Goal: Transaction & Acquisition: Purchase product/service

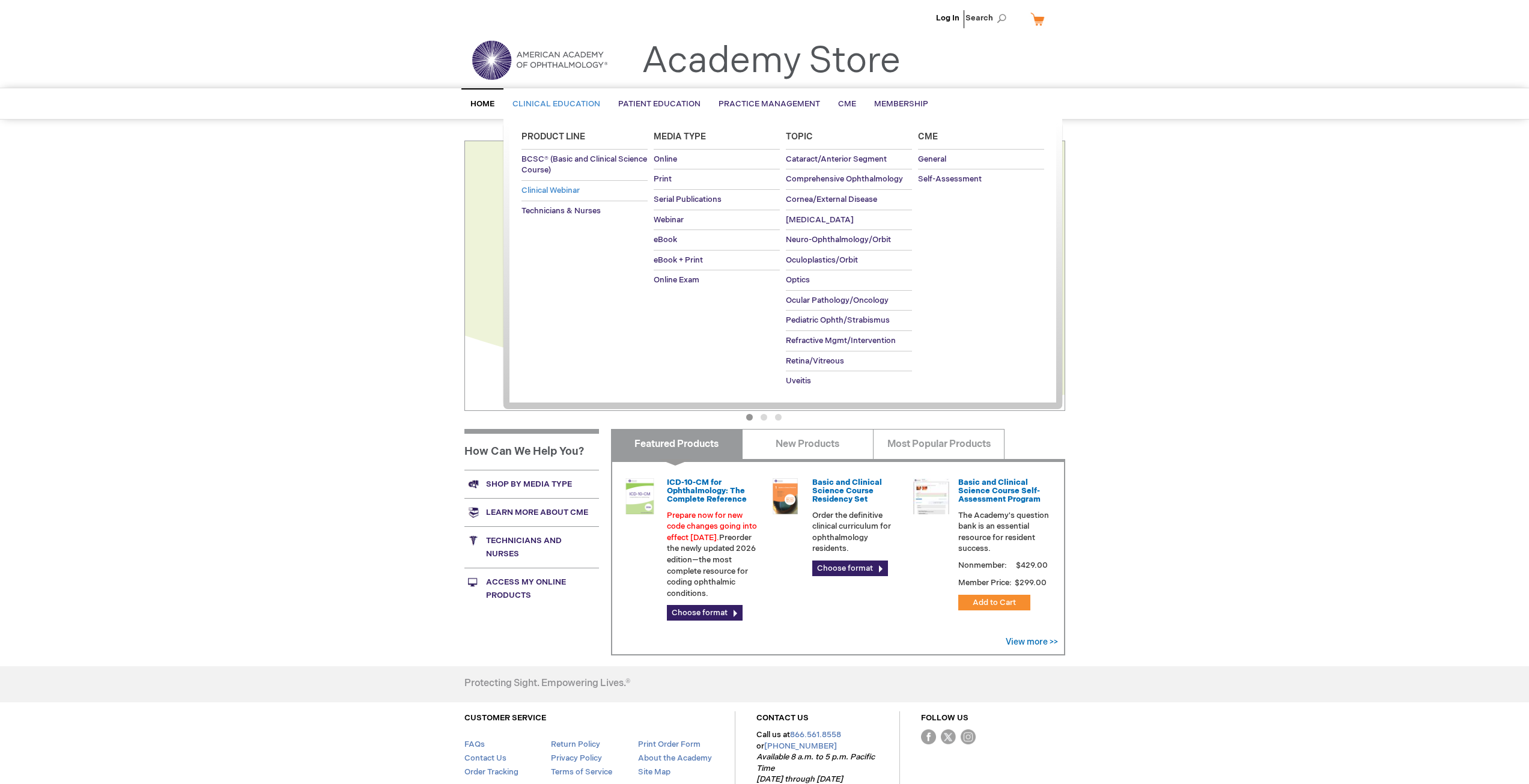
click at [540, 183] on link "Clinical Webinar" at bounding box center [585, 191] width 126 height 20
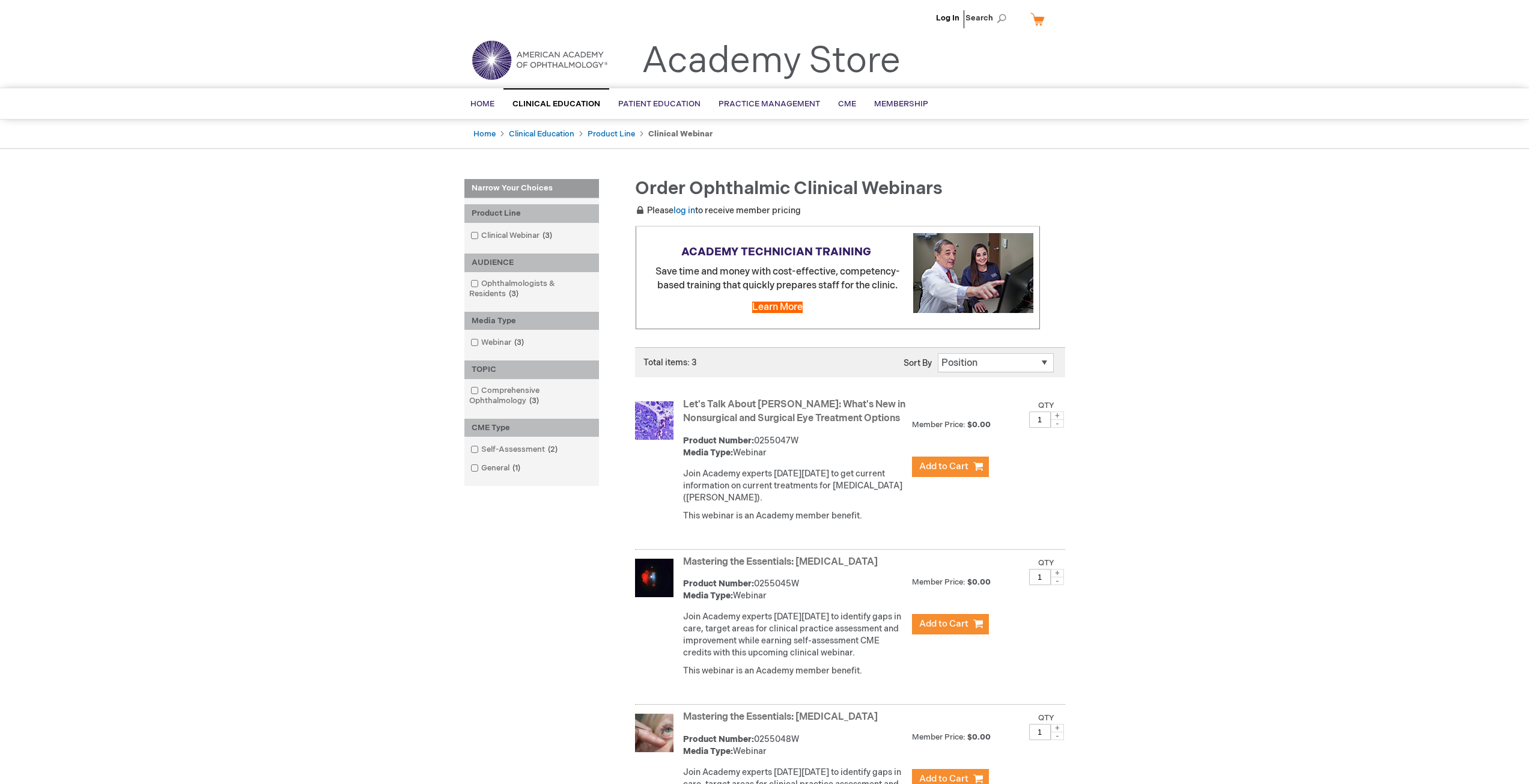
click at [739, 419] on link "Let's Talk About TED: What's New in Nonsurgical and Surgical Eye Treatment Opti…" at bounding box center [794, 411] width 222 height 25
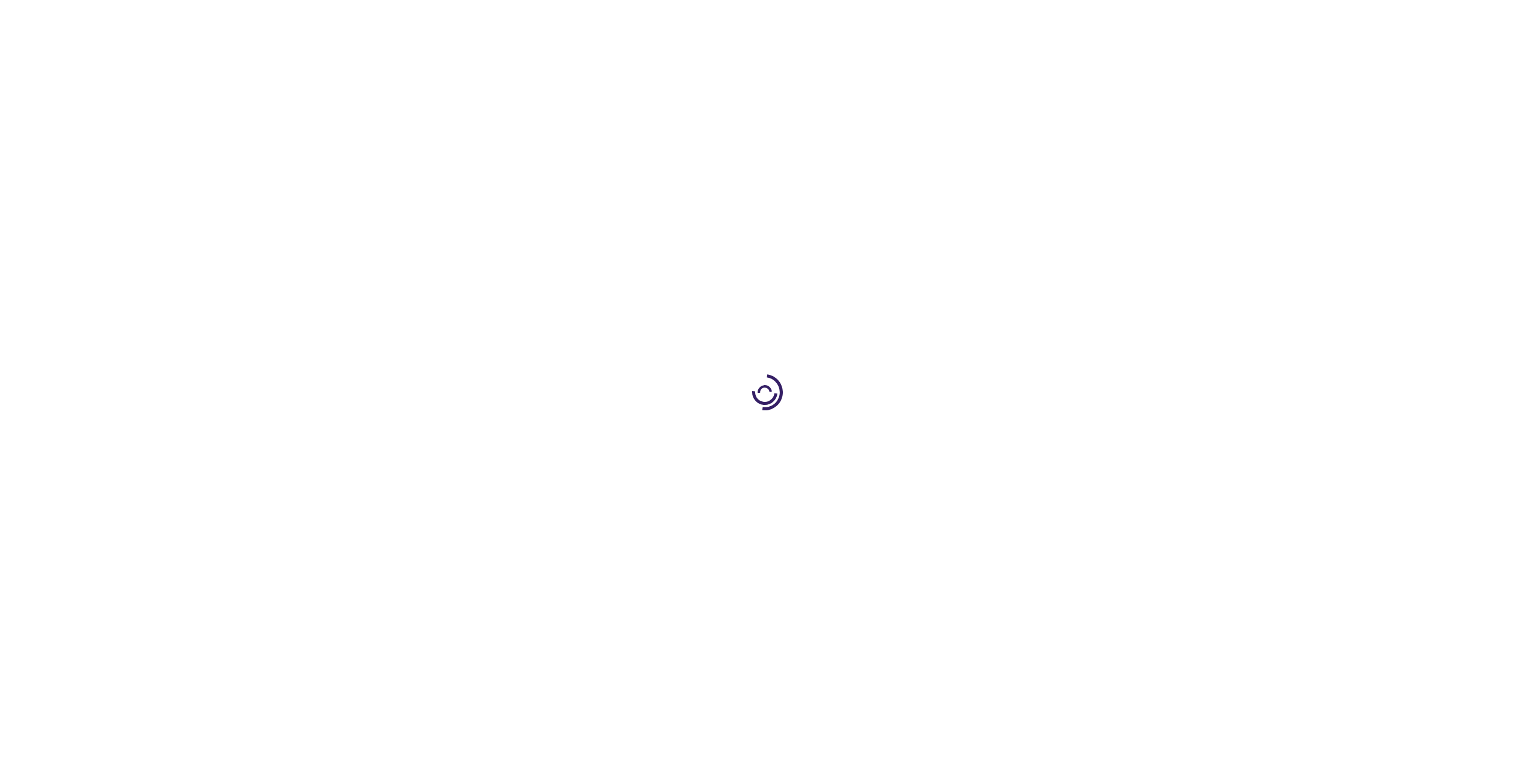
type input "0"
